Goal: Transaction & Acquisition: Purchase product/service

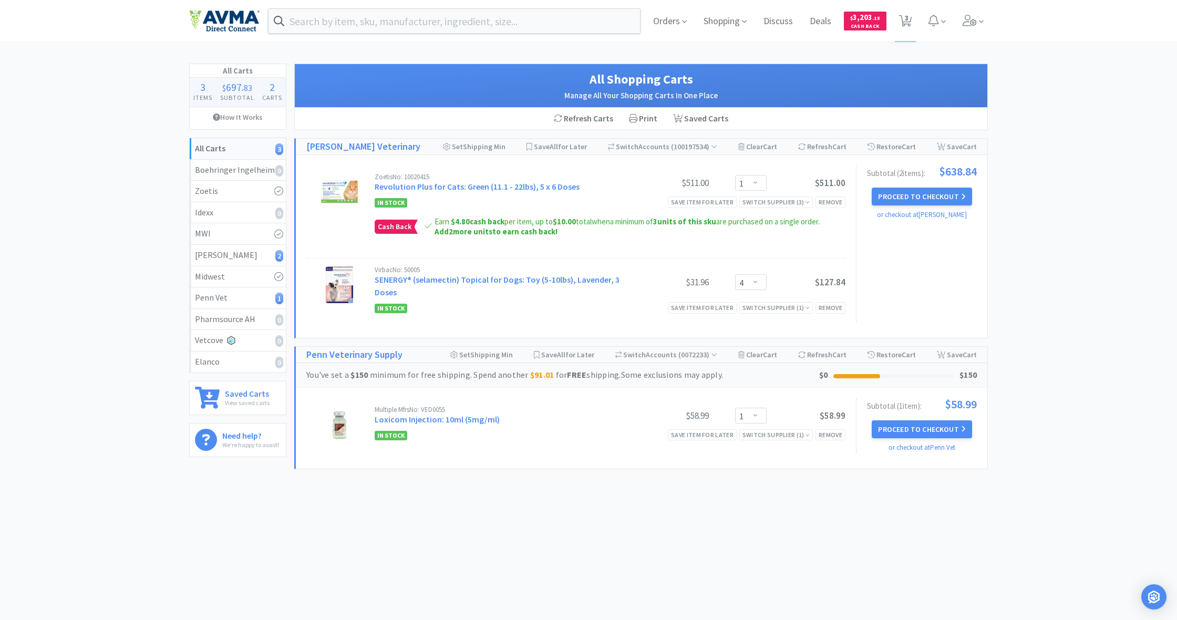
select select "1"
select select "4"
select select "1"
click at [832, 434] on div "Remove" at bounding box center [830, 434] width 30 height 11
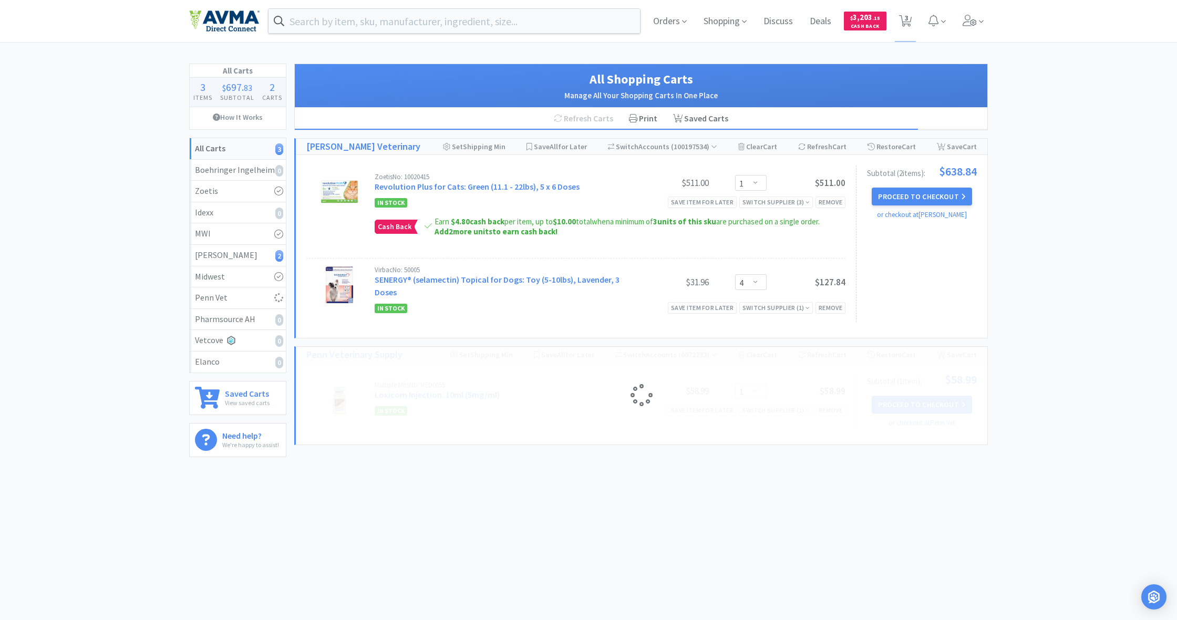
select select "1"
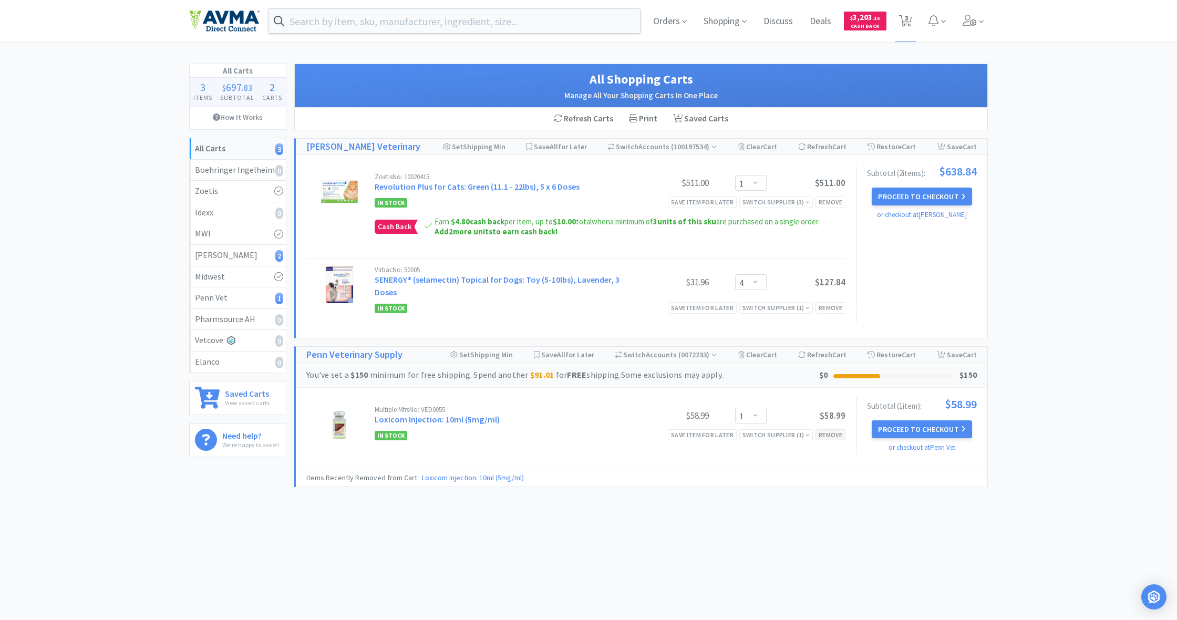
click at [827, 432] on div "Remove" at bounding box center [830, 434] width 30 height 11
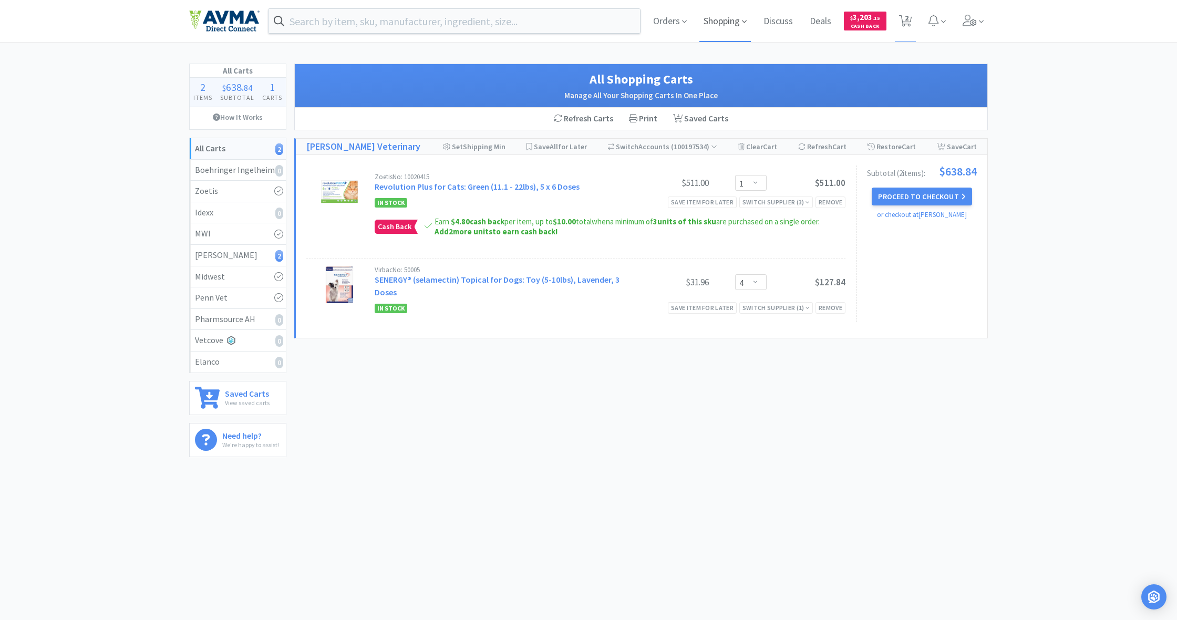
click at [726, 19] on span "Shopping" at bounding box center [724, 21] width 51 height 42
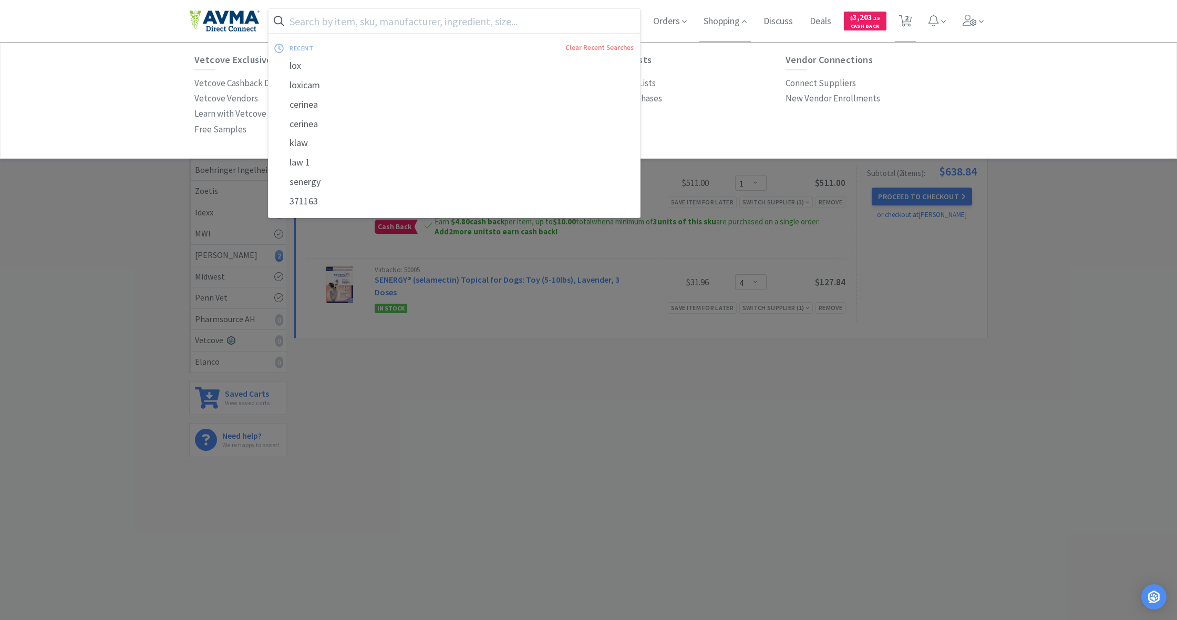
click at [330, 11] on input "text" at bounding box center [453, 21] width 371 height 24
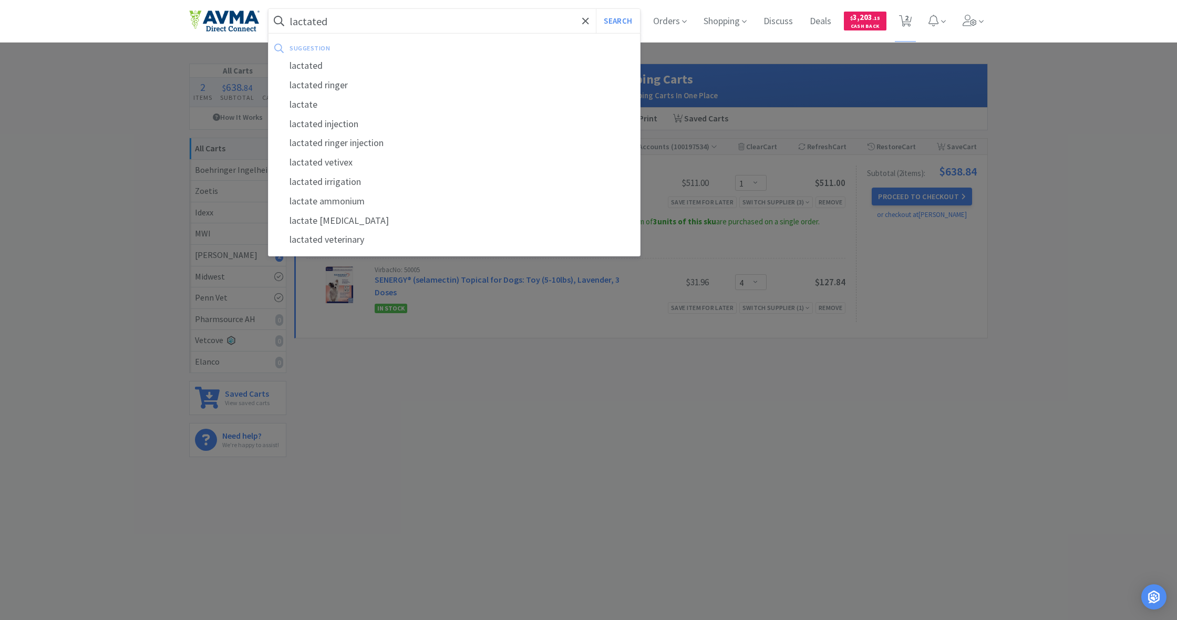
type input "lactated"
click at [616, 21] on button "Search" at bounding box center [618, 21] width 44 height 24
select select "1"
select select "4"
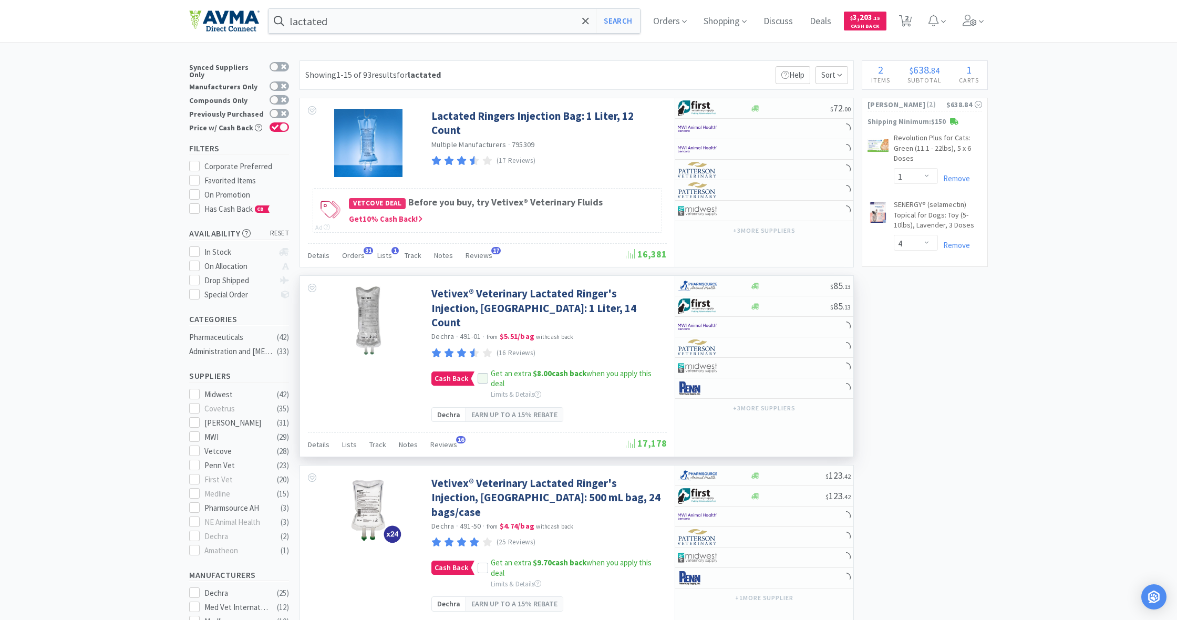
scroll to position [10, 0]
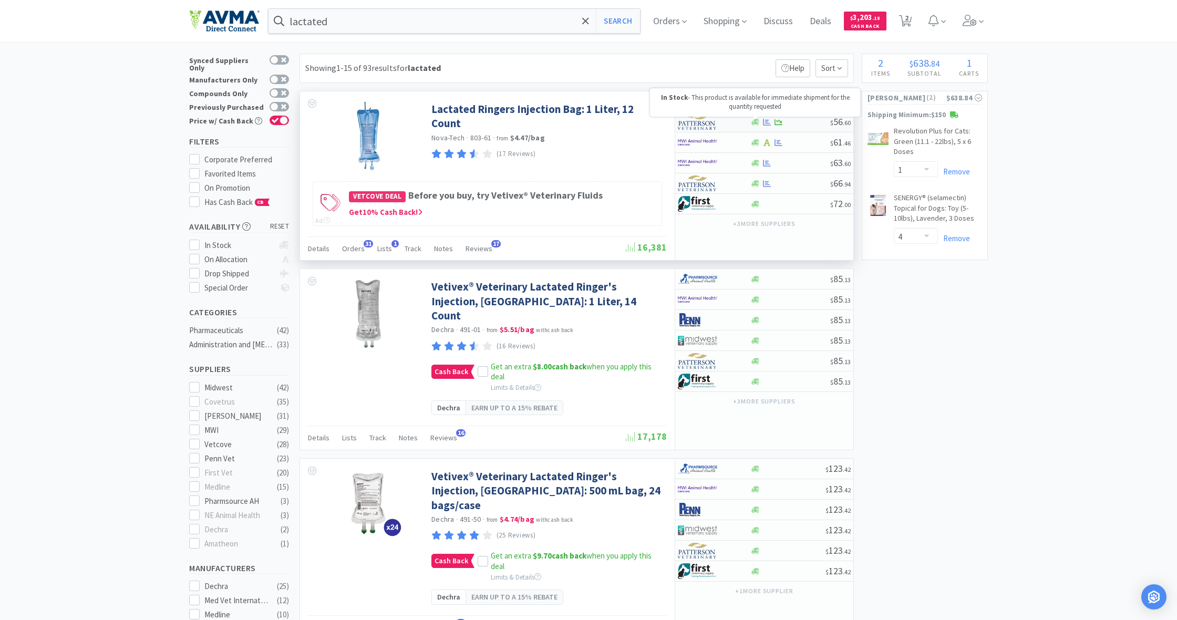
click at [754, 122] on icon at bounding box center [755, 122] width 8 height 6
select select "1"
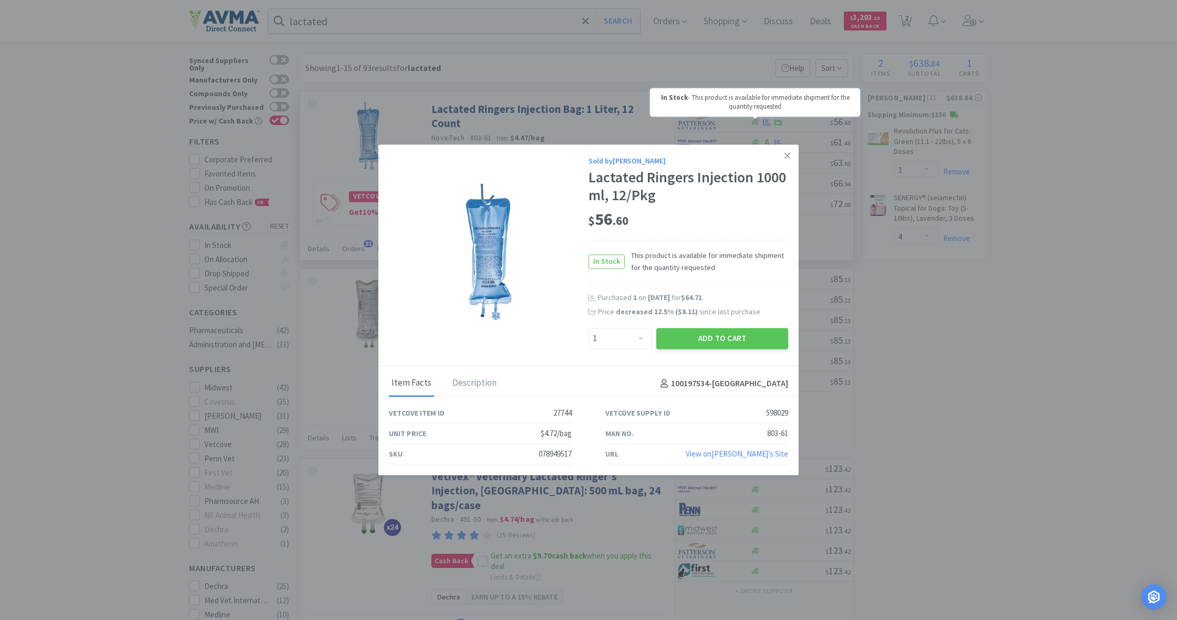
scroll to position [12, 0]
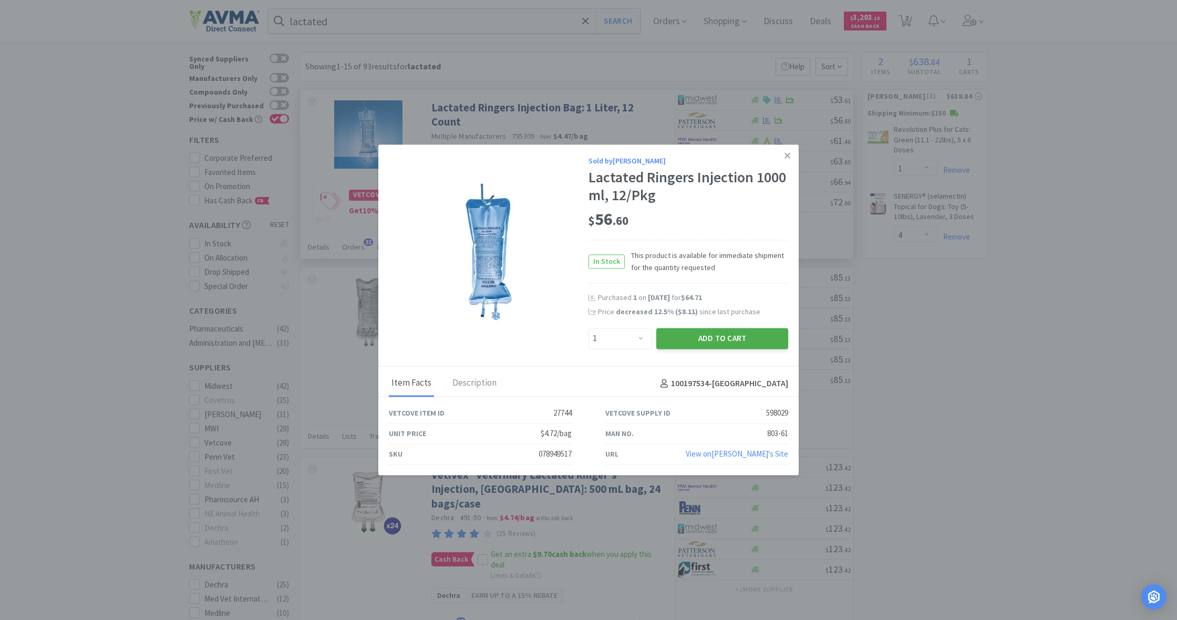
click at [728, 338] on button "Add to Cart" at bounding box center [722, 338] width 132 height 21
select select "1"
select select "4"
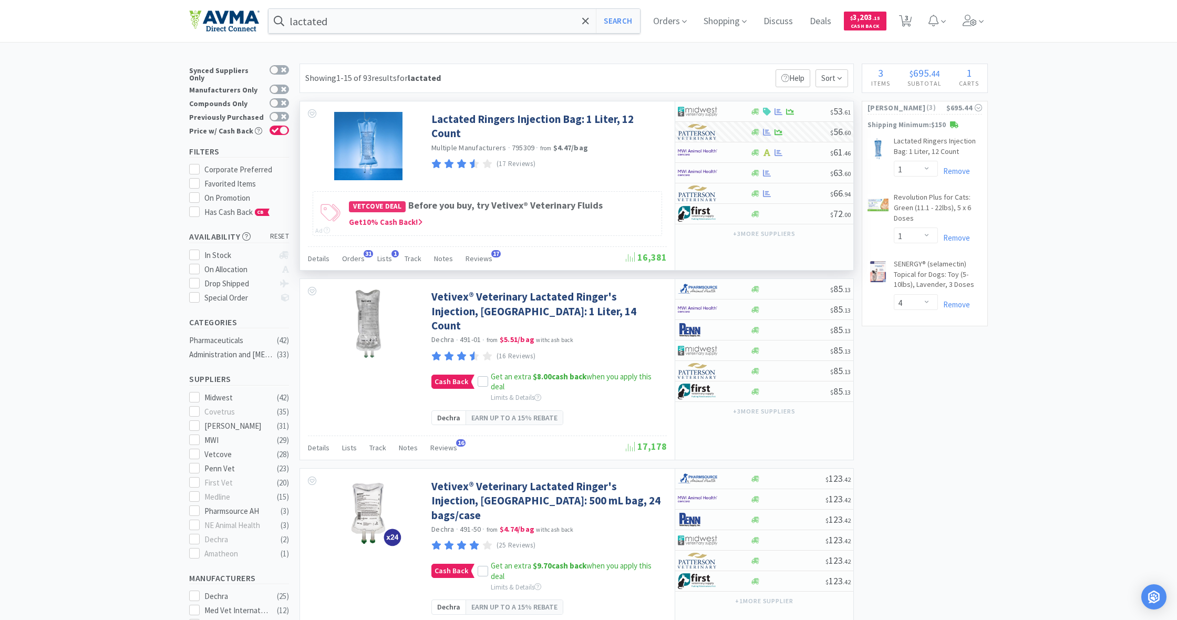
scroll to position [0, 0]
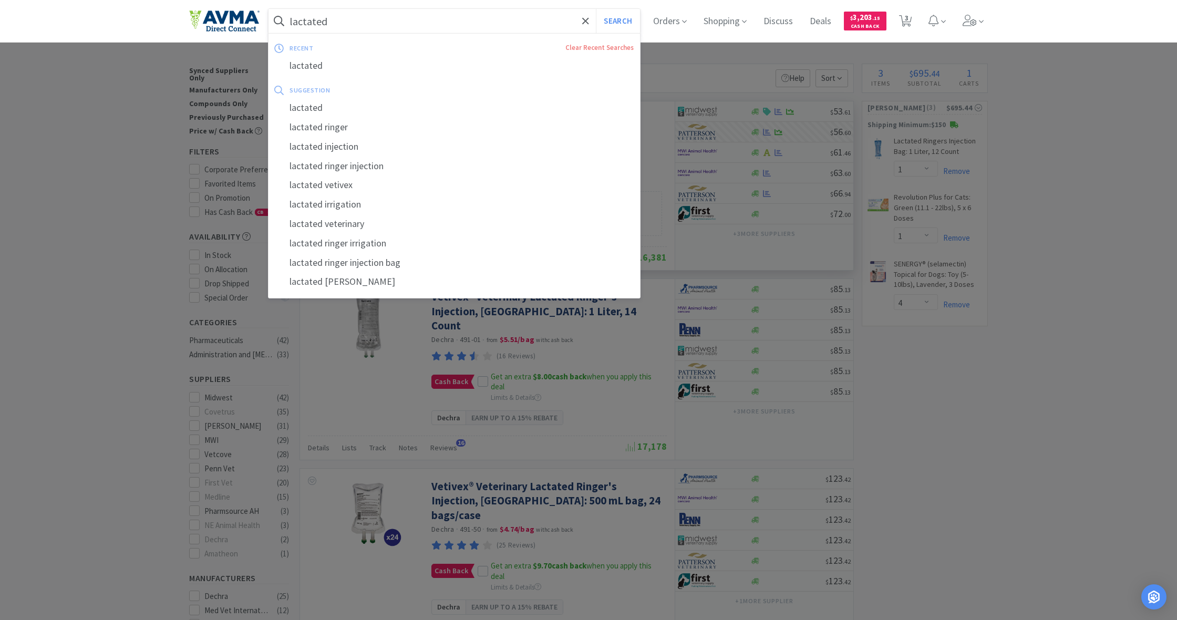
drag, startPoint x: 291, startPoint y: 20, endPoint x: 345, endPoint y: 26, distance: 54.4
click at [345, 26] on input "lactated" at bounding box center [453, 21] width 371 height 24
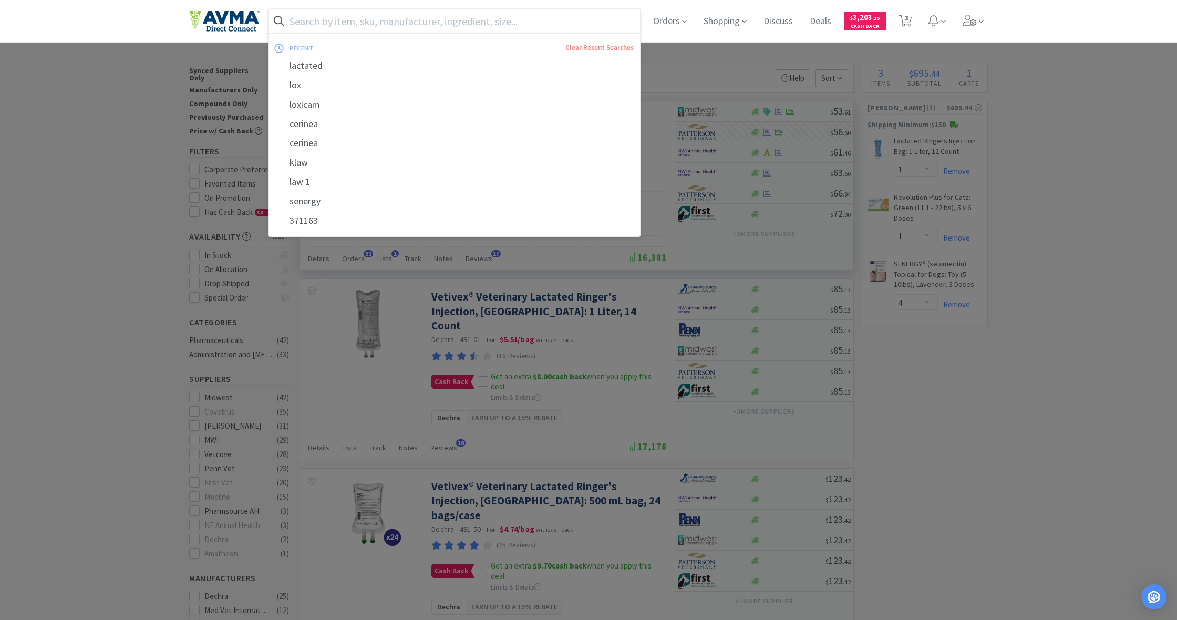
click at [917, 371] on div at bounding box center [588, 310] width 1177 height 620
click at [306, 22] on input "text" at bounding box center [453, 21] width 371 height 24
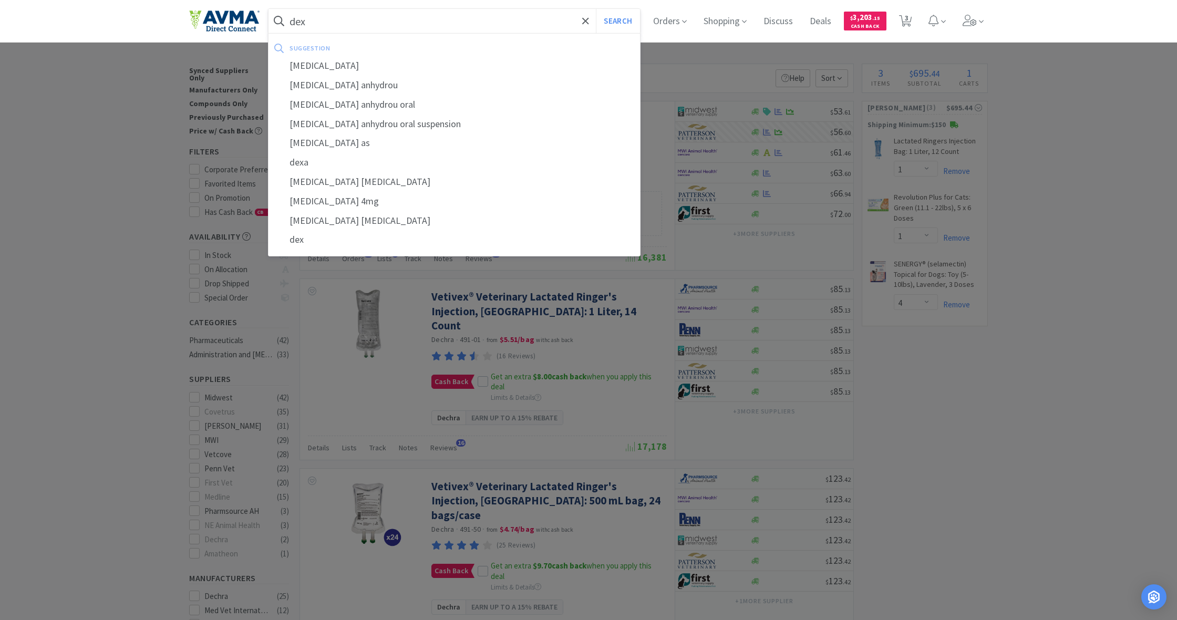
type input "dex"
click at [616, 21] on button "Search" at bounding box center [618, 21] width 44 height 24
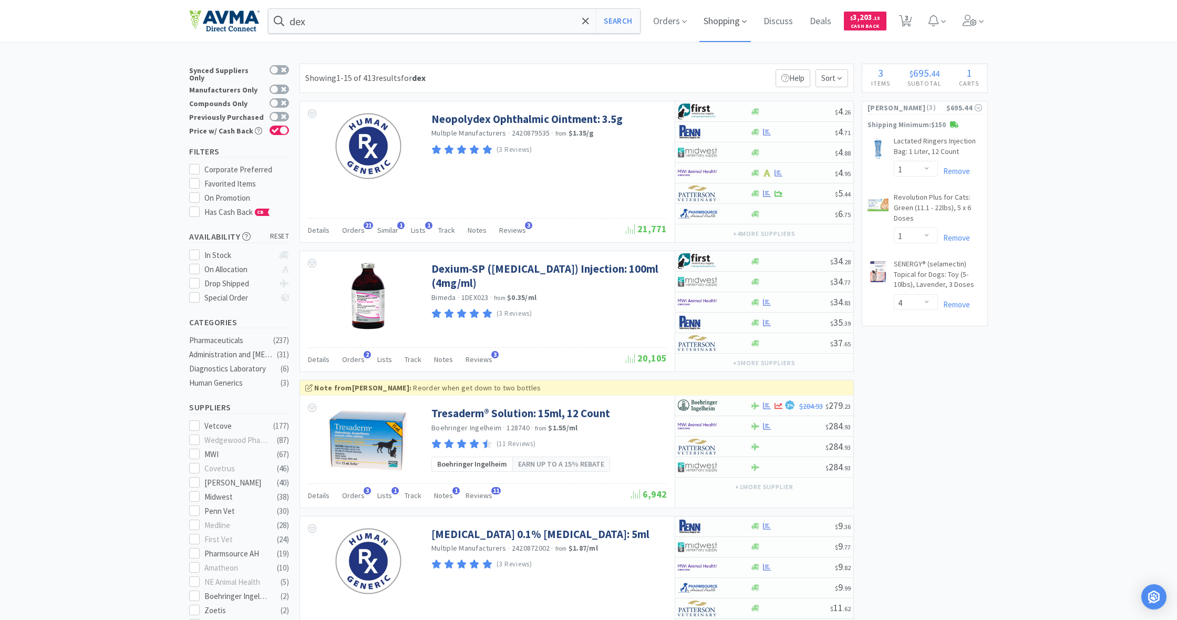
click at [722, 23] on span "Shopping" at bounding box center [724, 21] width 51 height 42
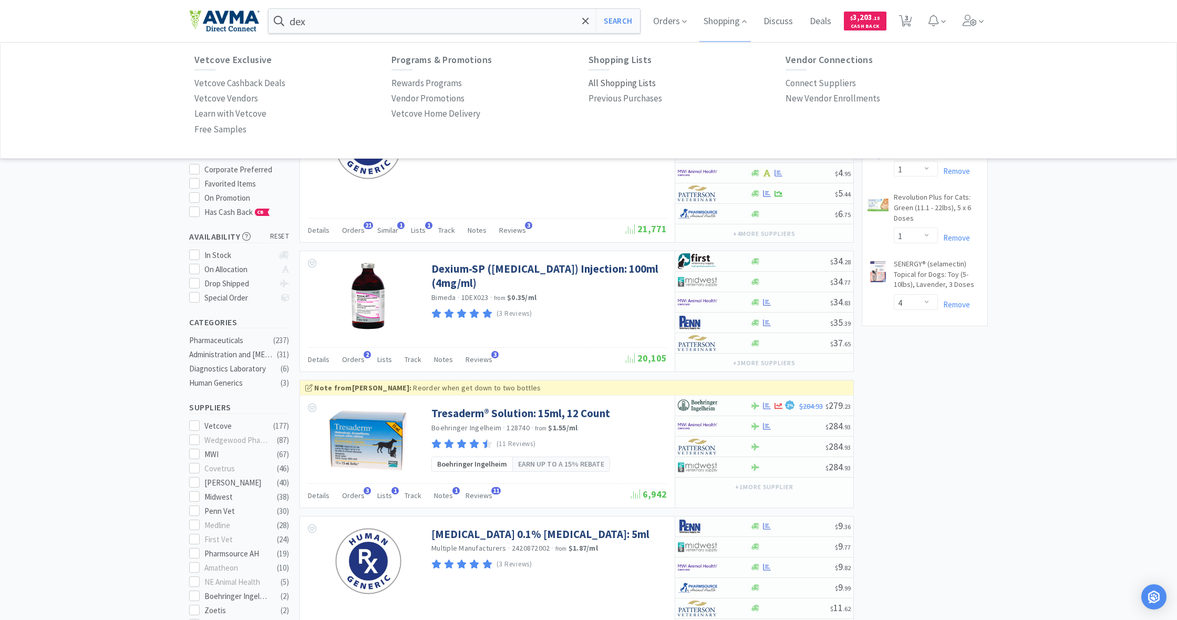
click at [628, 82] on p "All Shopping Lists" at bounding box center [621, 83] width 67 height 14
select select "1"
select select "4"
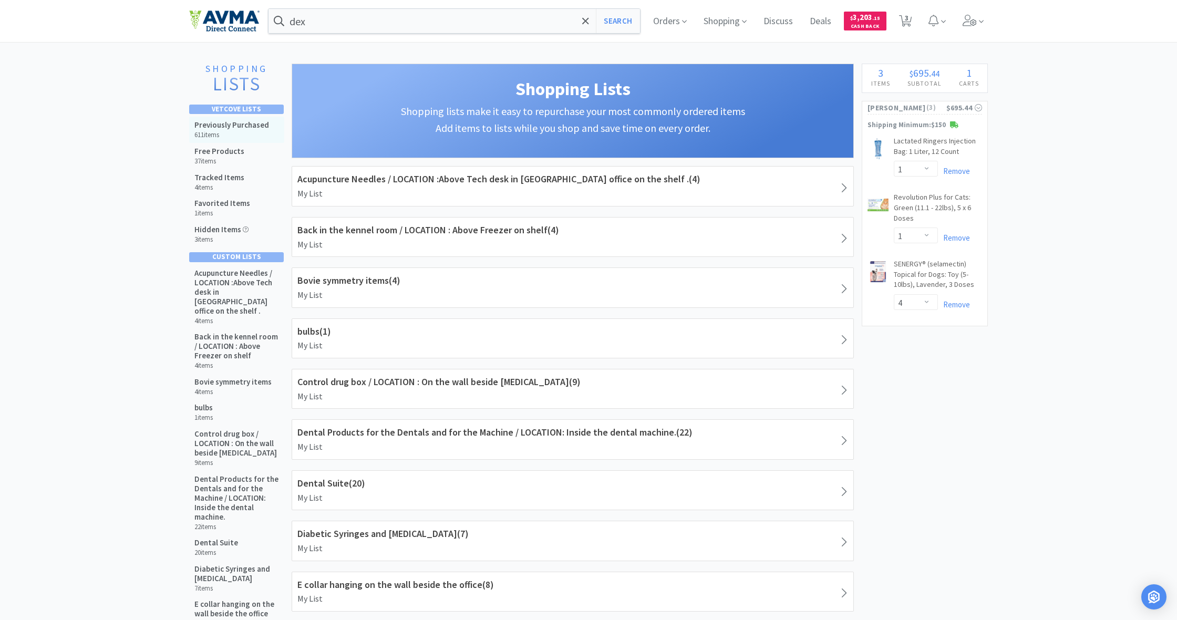
click at [209, 128] on h5 "Previously Purchased" at bounding box center [231, 124] width 75 height 9
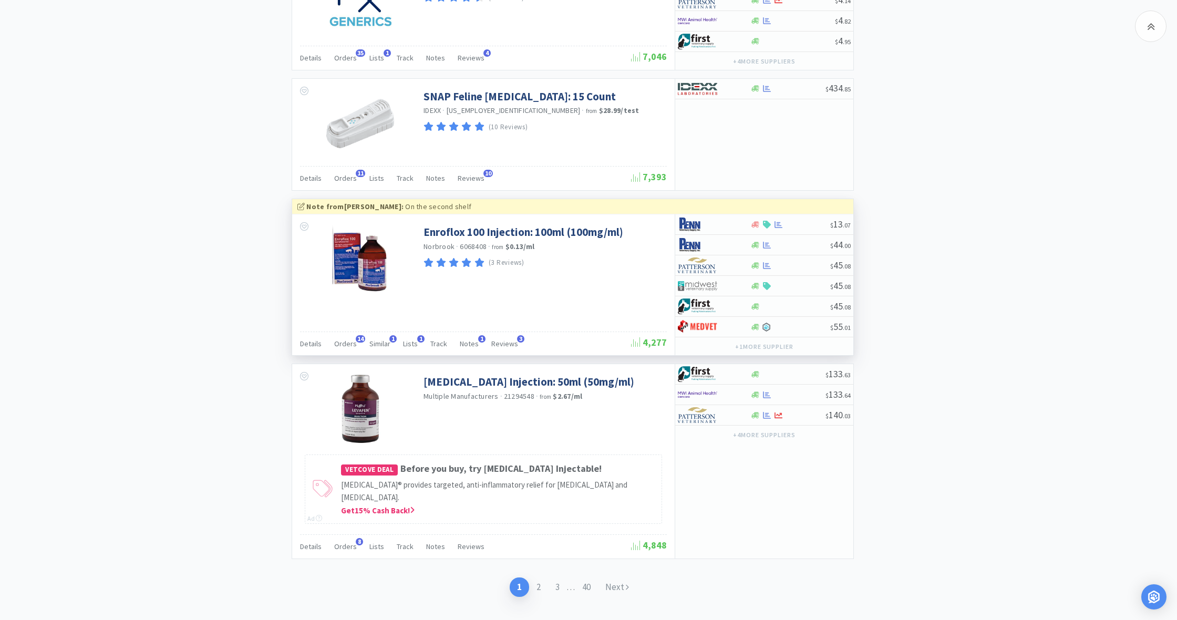
scroll to position [1724, 0]
click at [618, 578] on link "Next" at bounding box center [617, 587] width 38 height 19
